Goal: Task Accomplishment & Management: Manage account settings

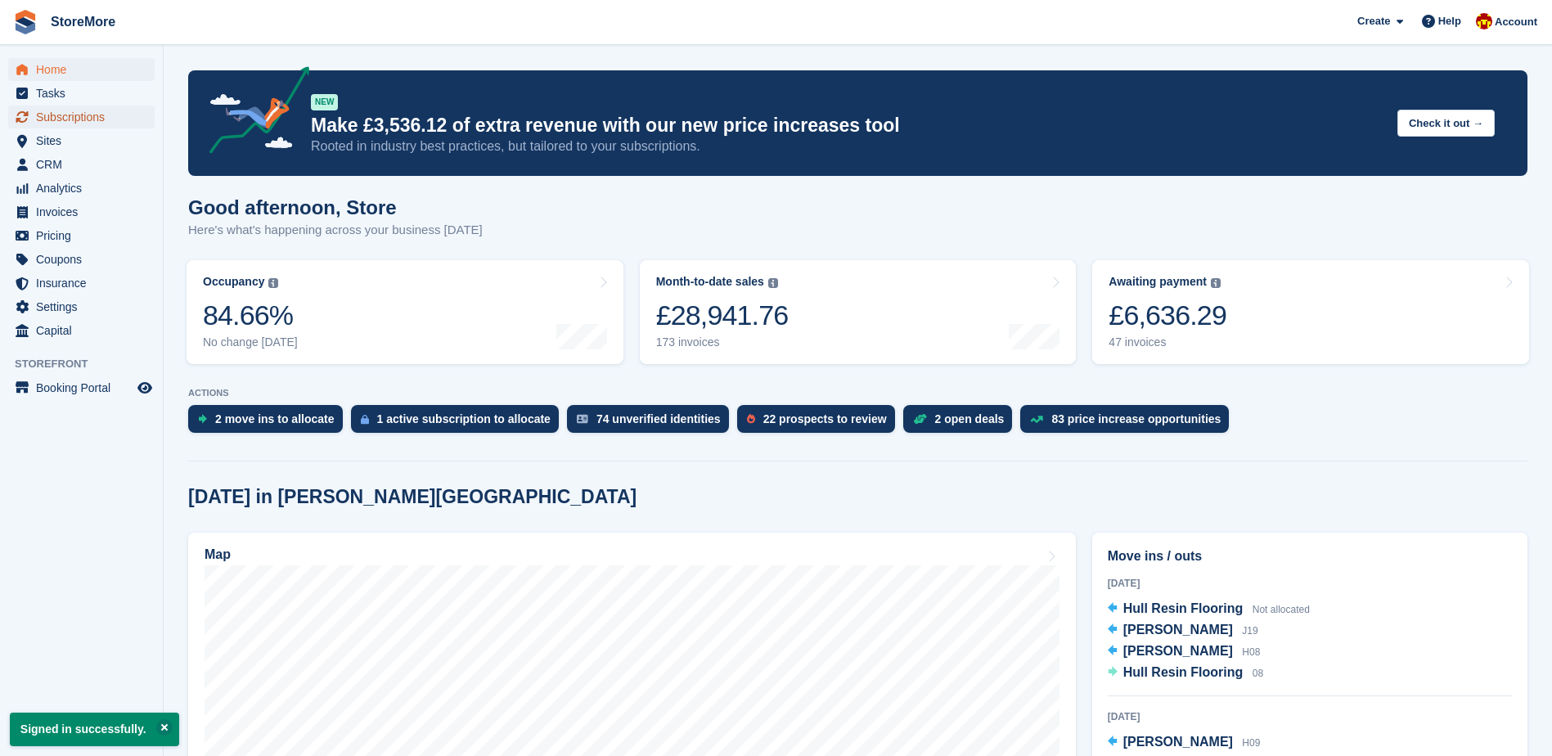
click at [90, 119] on span "Subscriptions" at bounding box center [85, 117] width 98 height 23
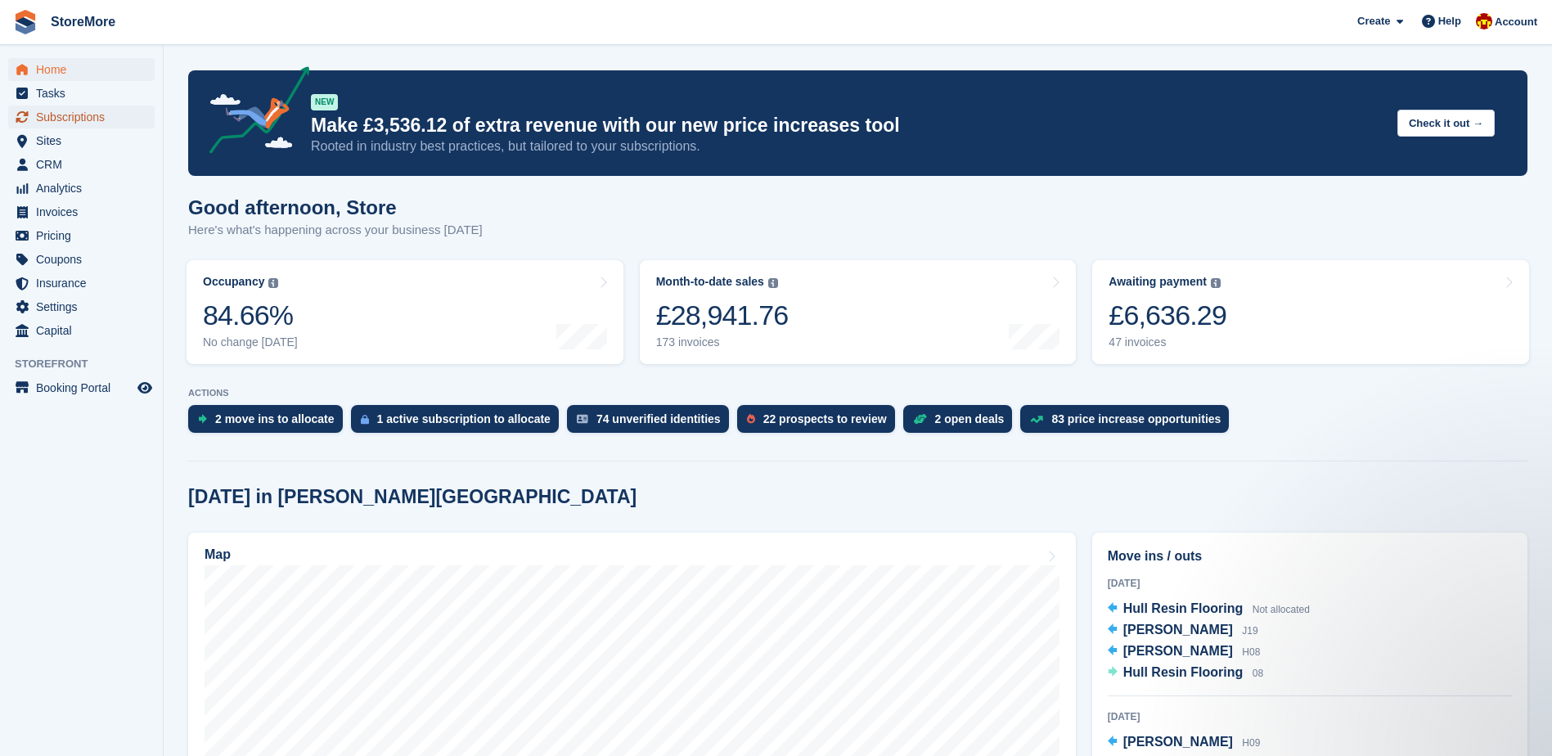
click at [115, 114] on span "Subscriptions" at bounding box center [85, 117] width 98 height 23
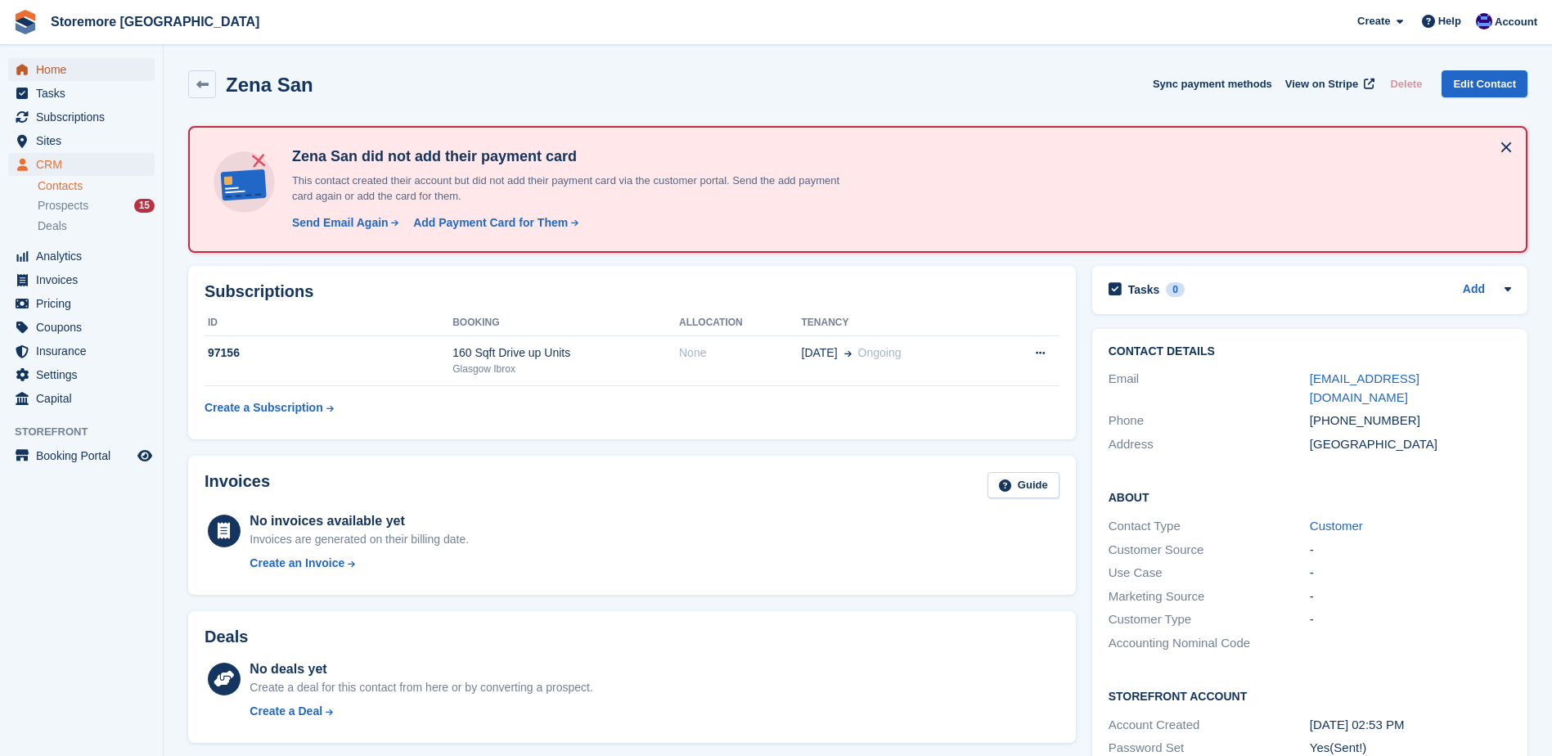
click at [79, 70] on span "Home" at bounding box center [85, 69] width 98 height 23
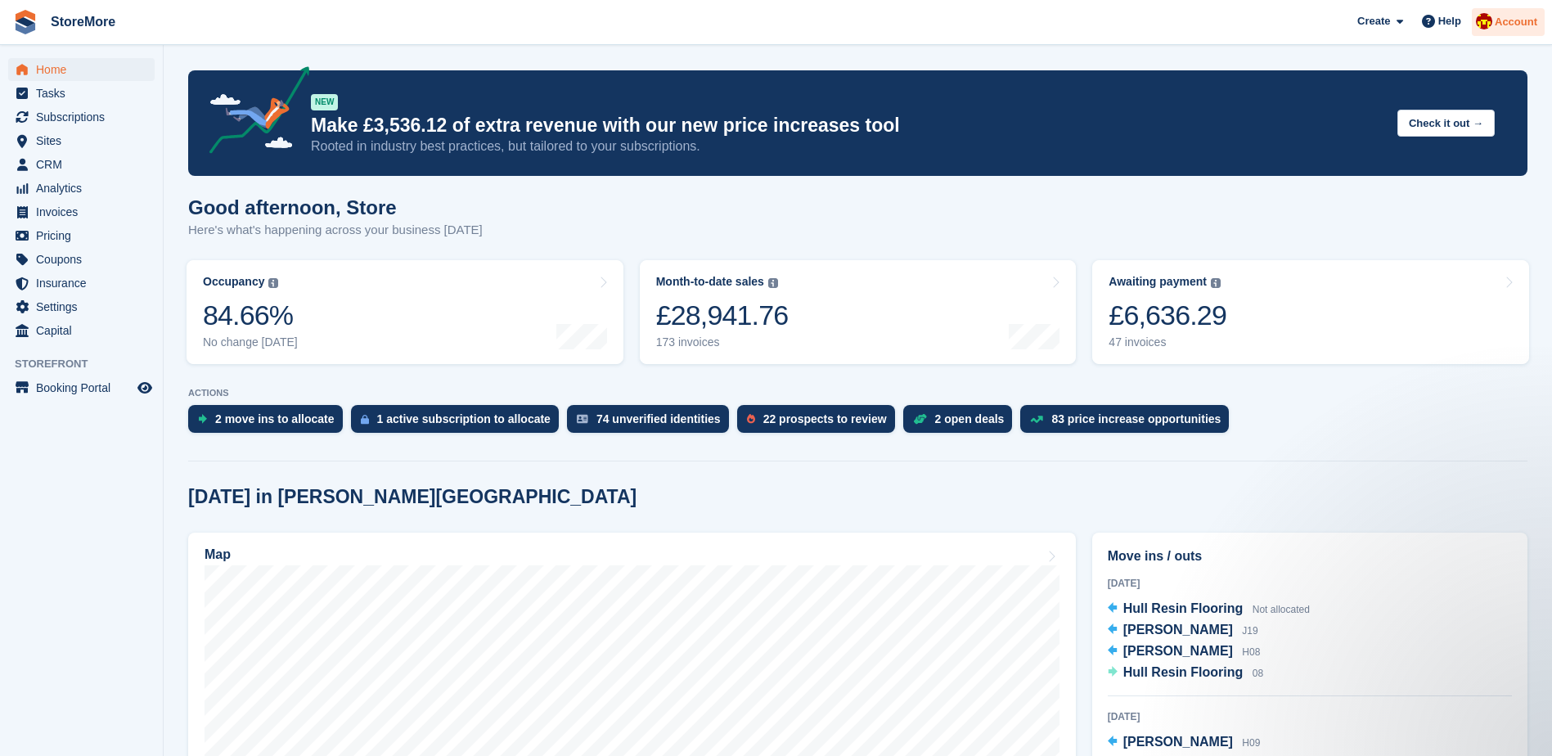
click at [1536, 20] on span "Account" at bounding box center [1515, 22] width 43 height 16
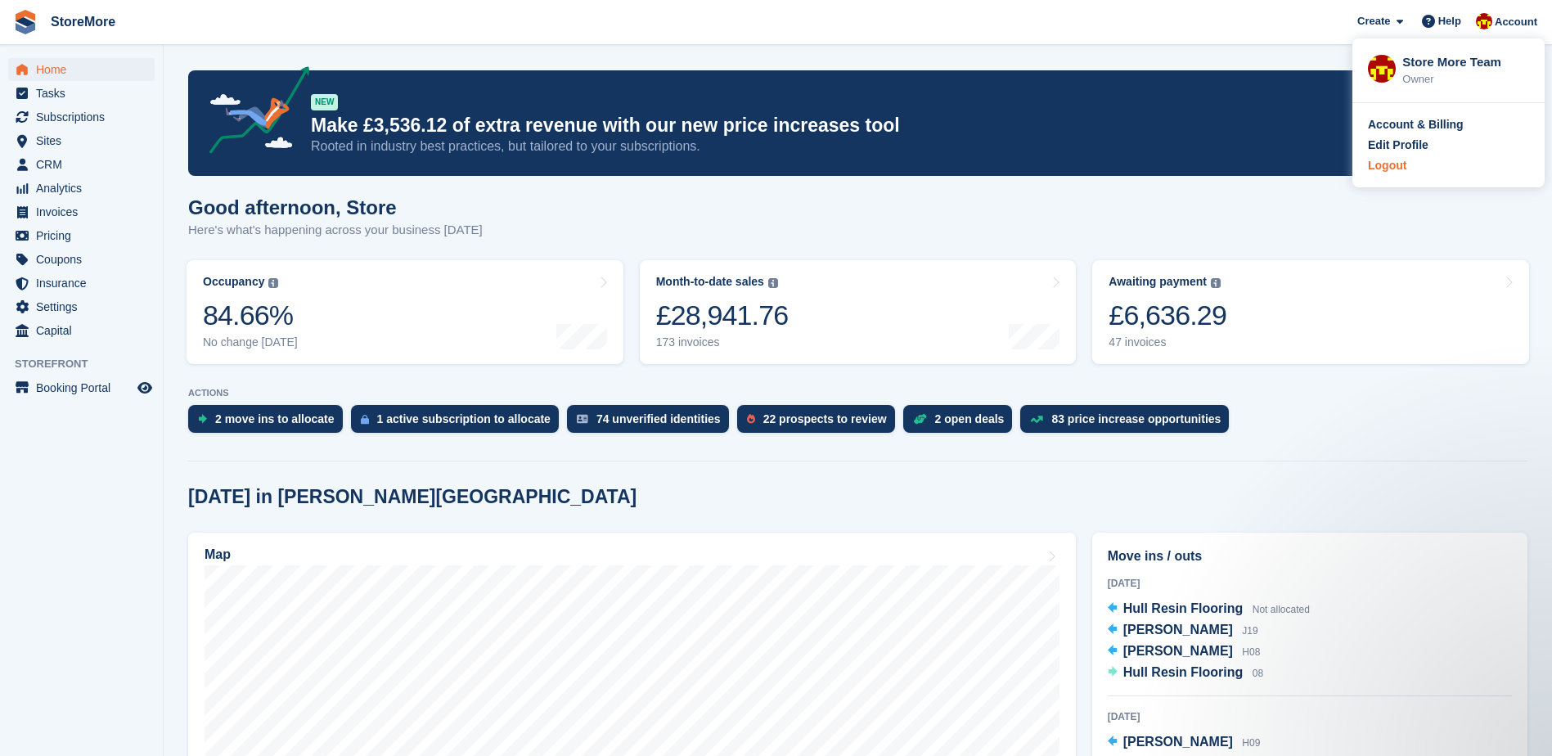
click at [1404, 168] on div "Logout" at bounding box center [1387, 165] width 38 height 17
